Goal: Information Seeking & Learning: Learn about a topic

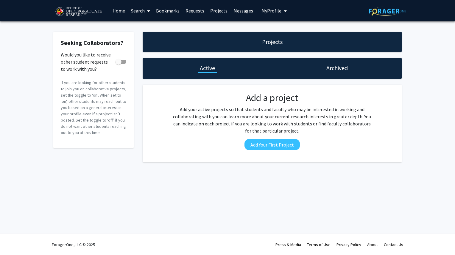
click at [133, 11] on link "Search" at bounding box center [140, 10] width 25 height 21
click at [154, 28] on span "Faculty/Staff" at bounding box center [150, 27] width 44 height 12
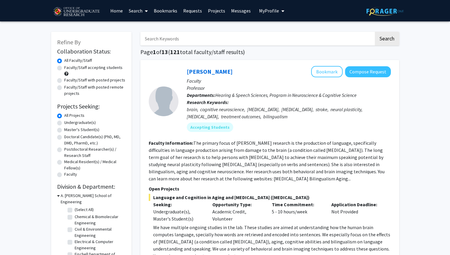
click at [63, 123] on div "Undergraduate(s)" at bounding box center [91, 123] width 68 height 7
click at [64, 123] on label "Undergraduate(s)" at bounding box center [80, 123] width 32 height 6
click at [64, 123] on input "Undergraduate(s)" at bounding box center [66, 122] width 4 height 4
radio input "true"
click at [64, 67] on label "Faculty/Staff accepting students" at bounding box center [93, 68] width 58 height 6
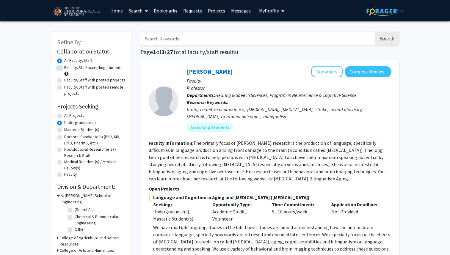
click at [64, 67] on input "Faculty/Staff accepting students" at bounding box center [66, 67] width 4 height 4
radio input "true"
click at [63, 62] on div "All Faculty/Staff" at bounding box center [91, 60] width 68 height 7
click at [59, 64] on div "All Faculty/Staff" at bounding box center [91, 60] width 68 height 7
click at [64, 60] on label "All Faculty/Staff" at bounding box center [78, 60] width 28 height 6
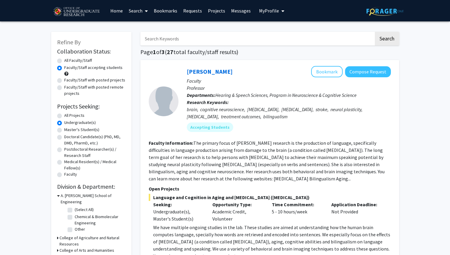
click at [64, 60] on input "All Faculty/Staff" at bounding box center [66, 59] width 4 height 4
radio input "true"
